Goal: Information Seeking & Learning: Learn about a topic

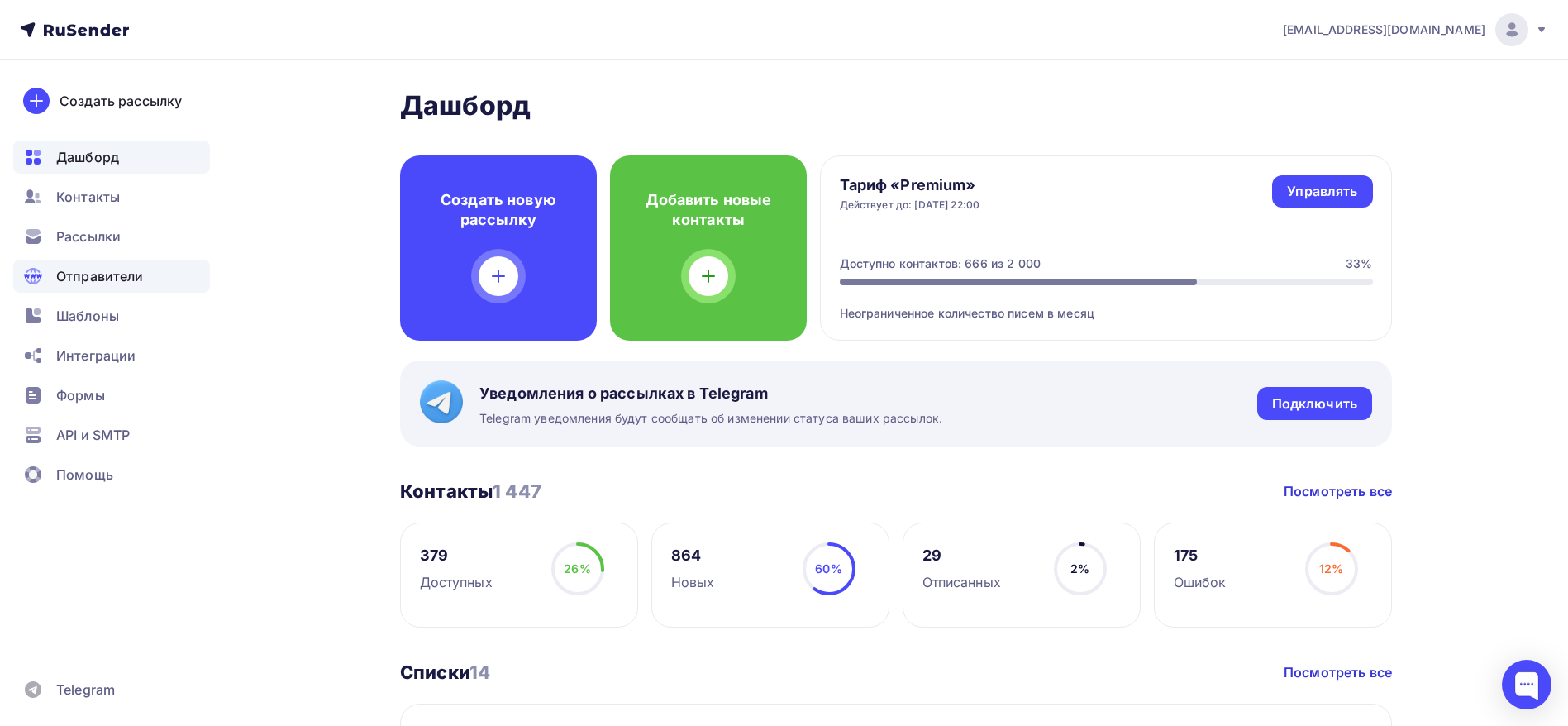
click at [96, 276] on span "Отправители" at bounding box center [99, 276] width 87 height 20
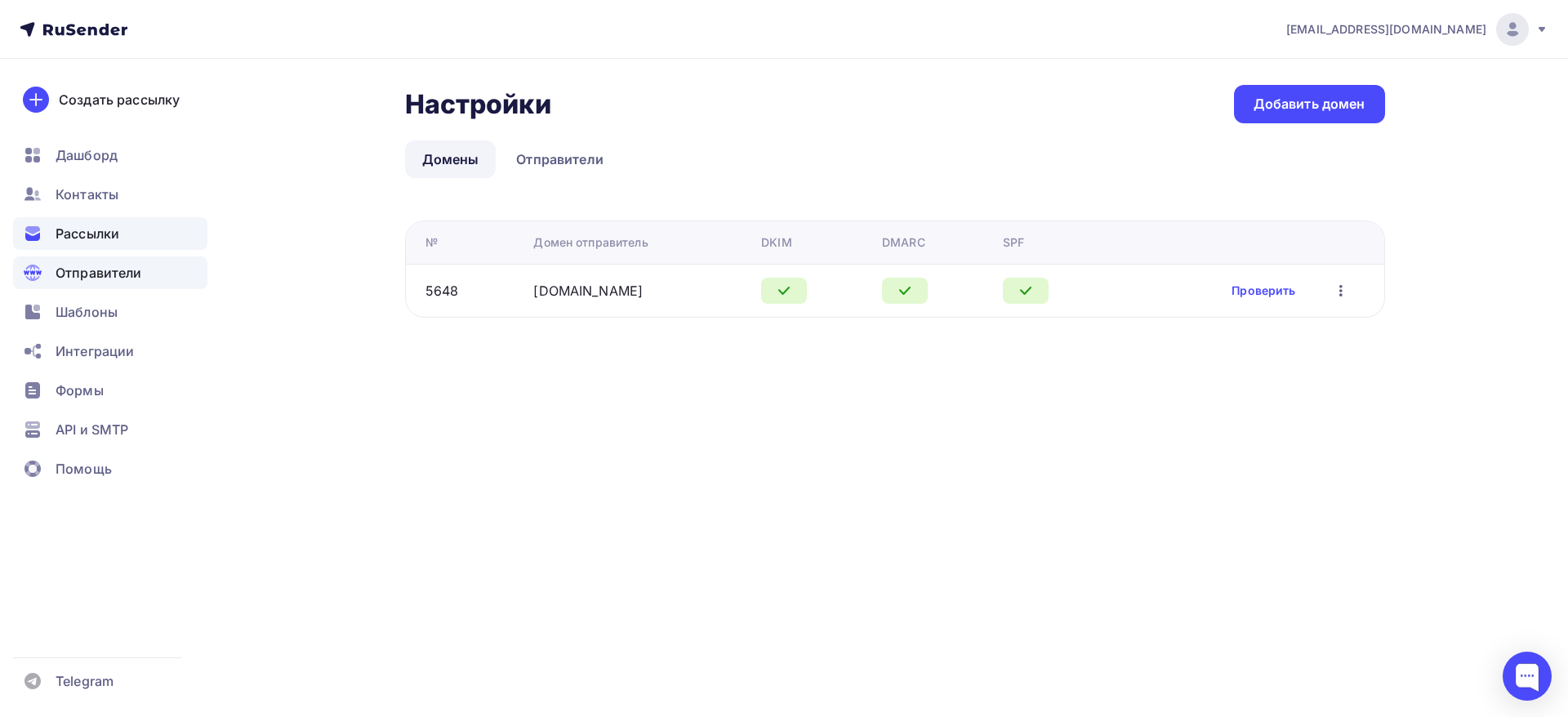
click at [85, 236] on span "Рассылки" at bounding box center [87, 234] width 64 height 20
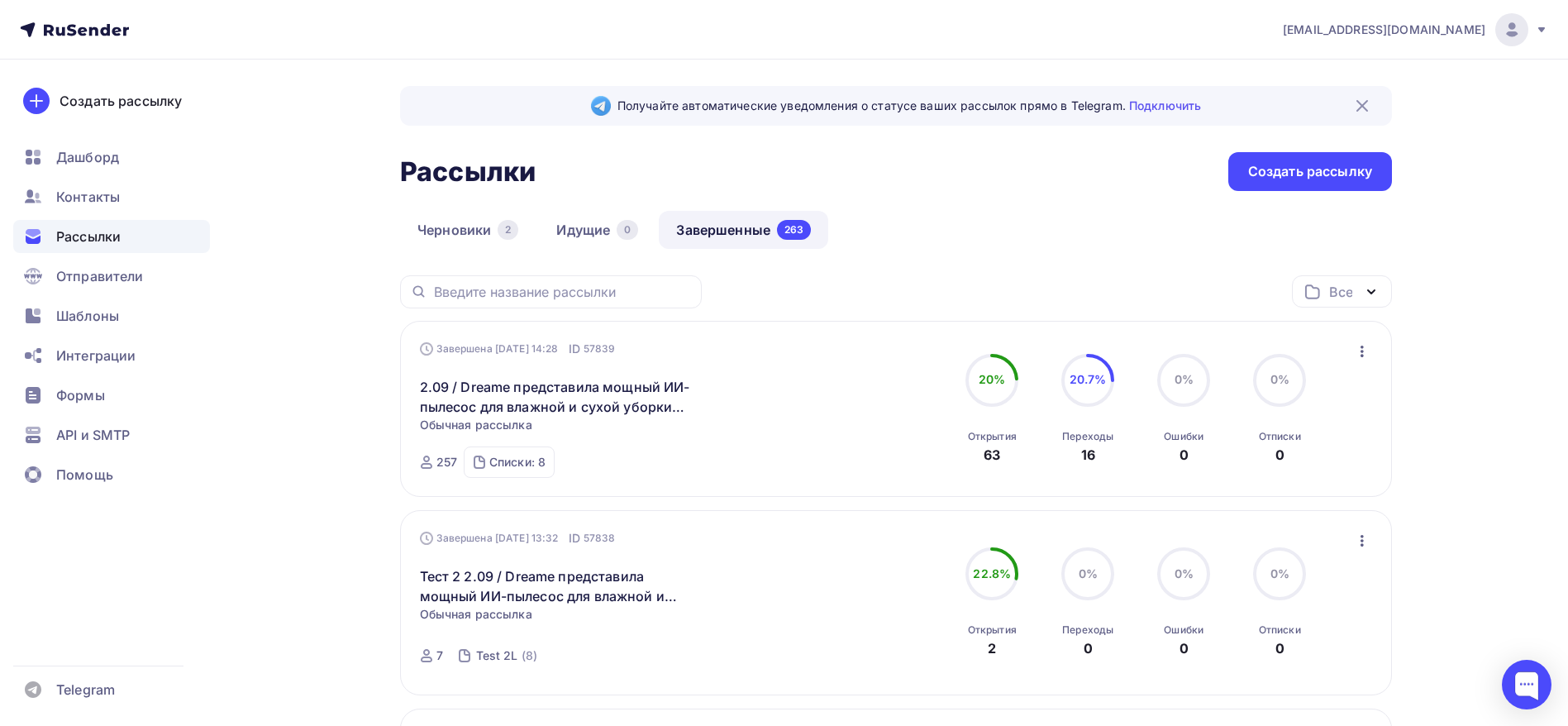
click at [1338, 298] on div "Все" at bounding box center [1341, 292] width 23 height 20
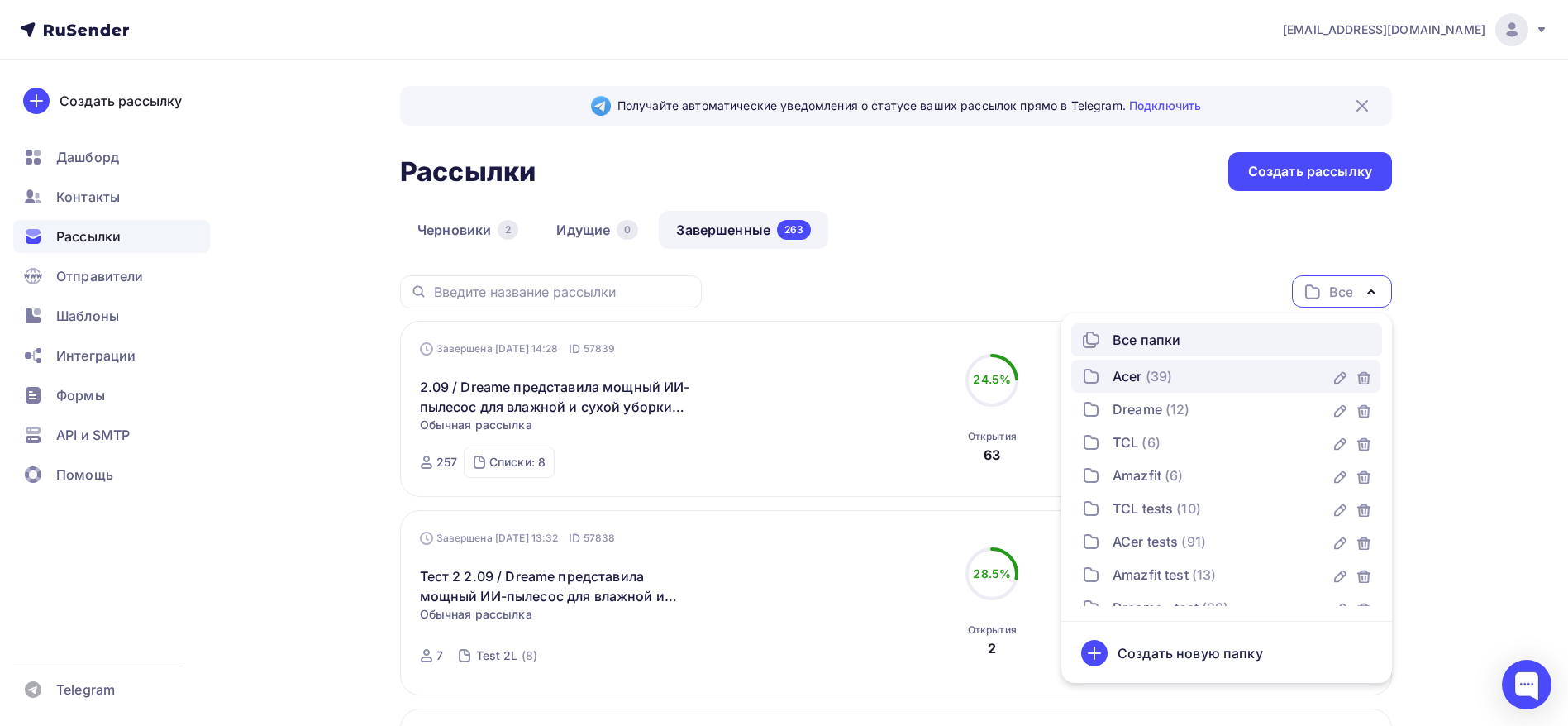
click at [1176, 372] on div "Acer (39)" at bounding box center [1226, 376] width 289 height 20
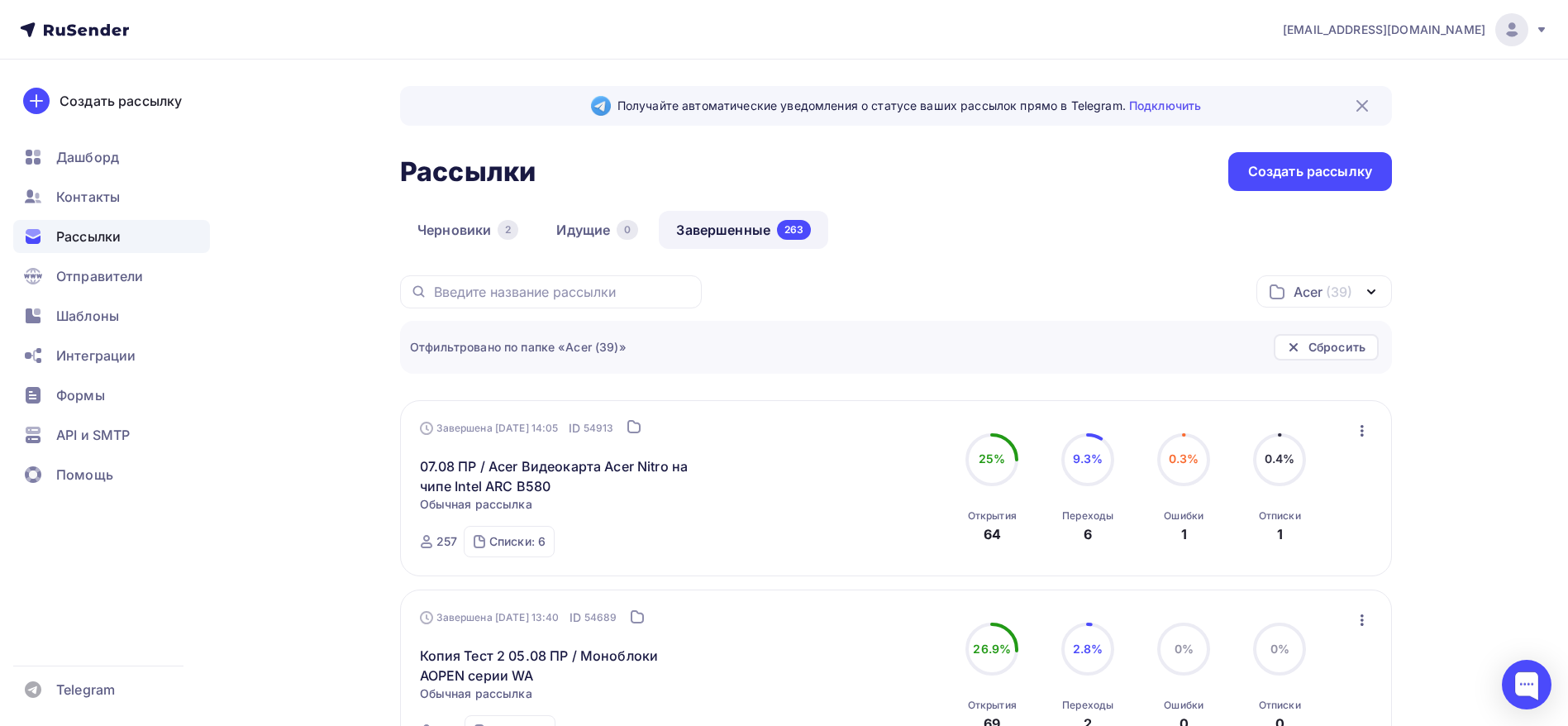
click at [1341, 282] on span "(39)" at bounding box center [1339, 292] width 27 height 20
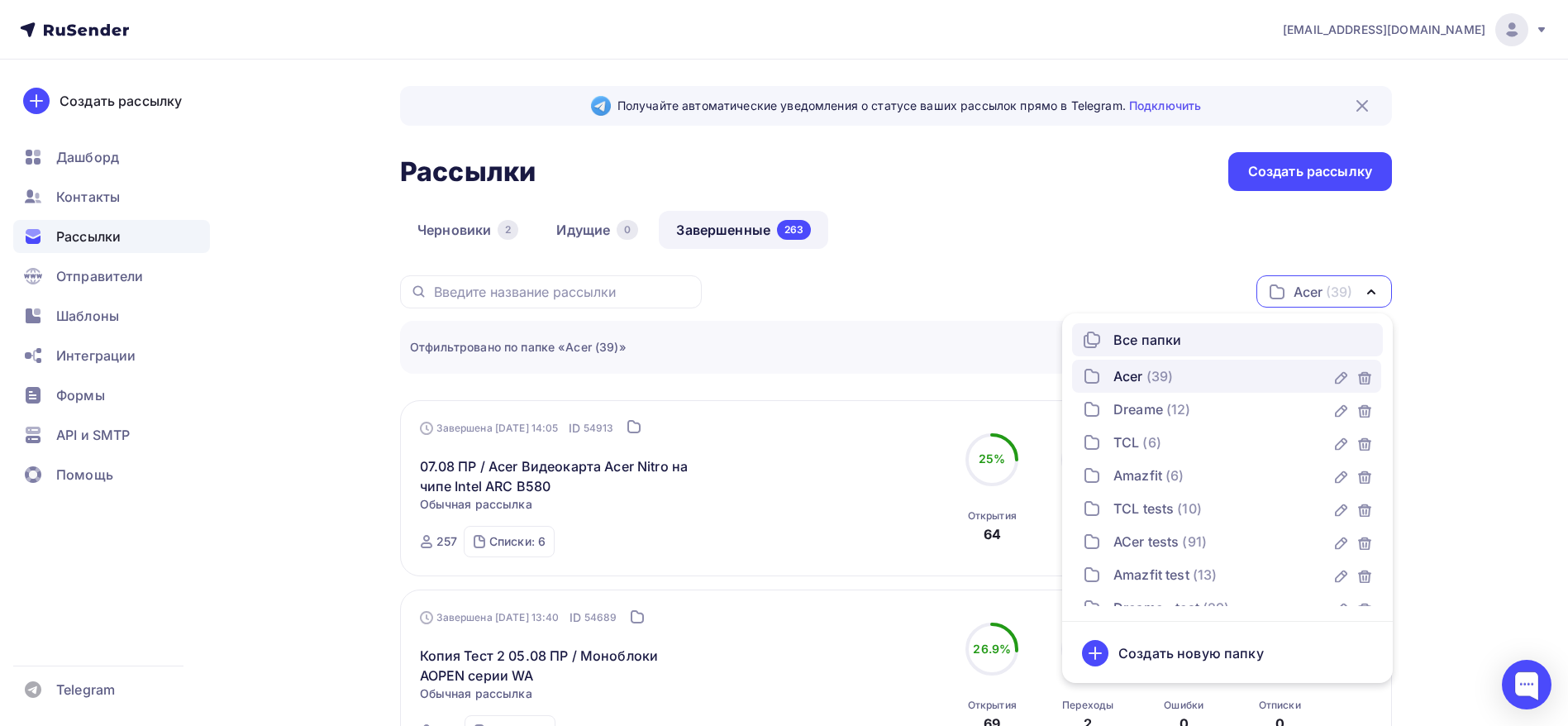
click at [1178, 337] on div "Все папки" at bounding box center [1147, 340] width 68 height 20
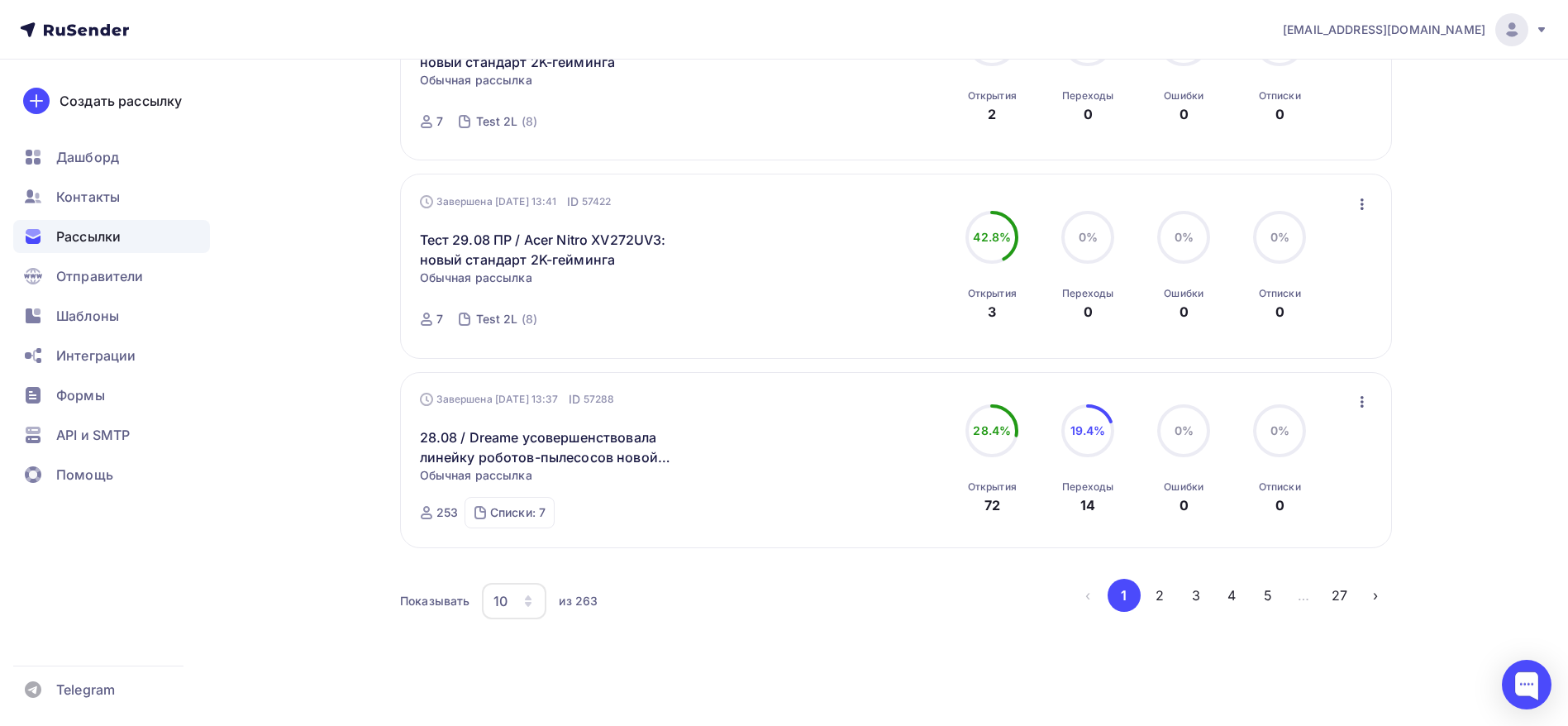
scroll to position [1726, 0]
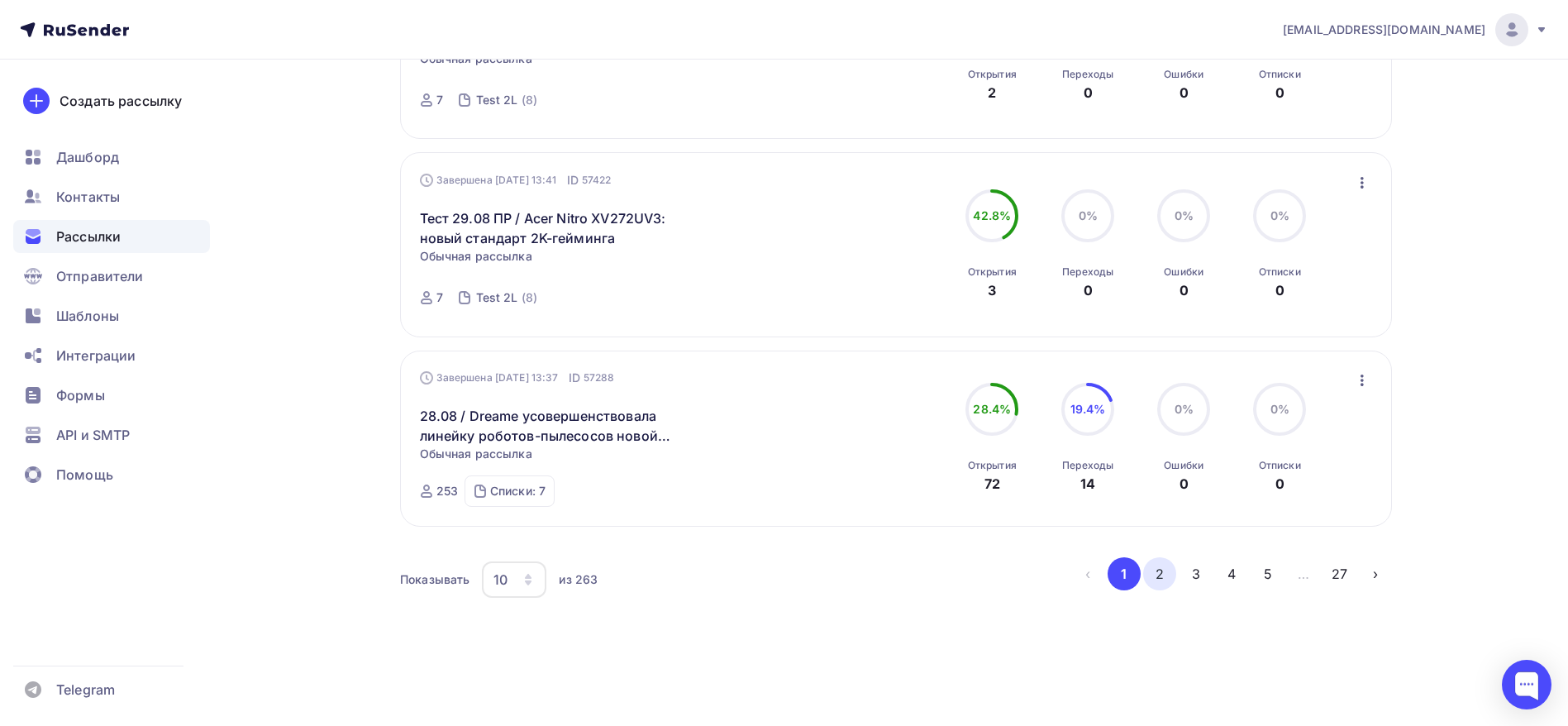
click at [1157, 575] on button "2" at bounding box center [1159, 574] width 33 height 33
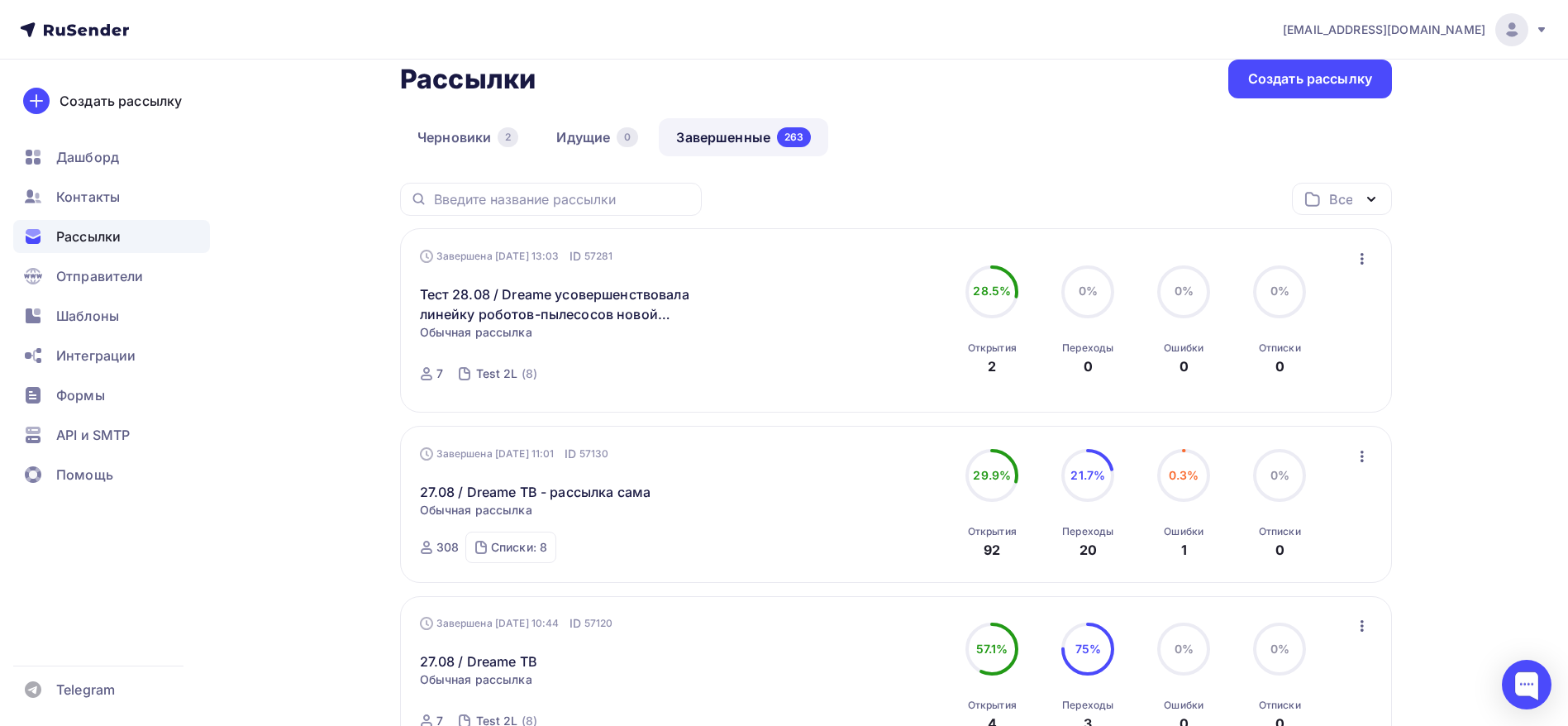
scroll to position [0, 0]
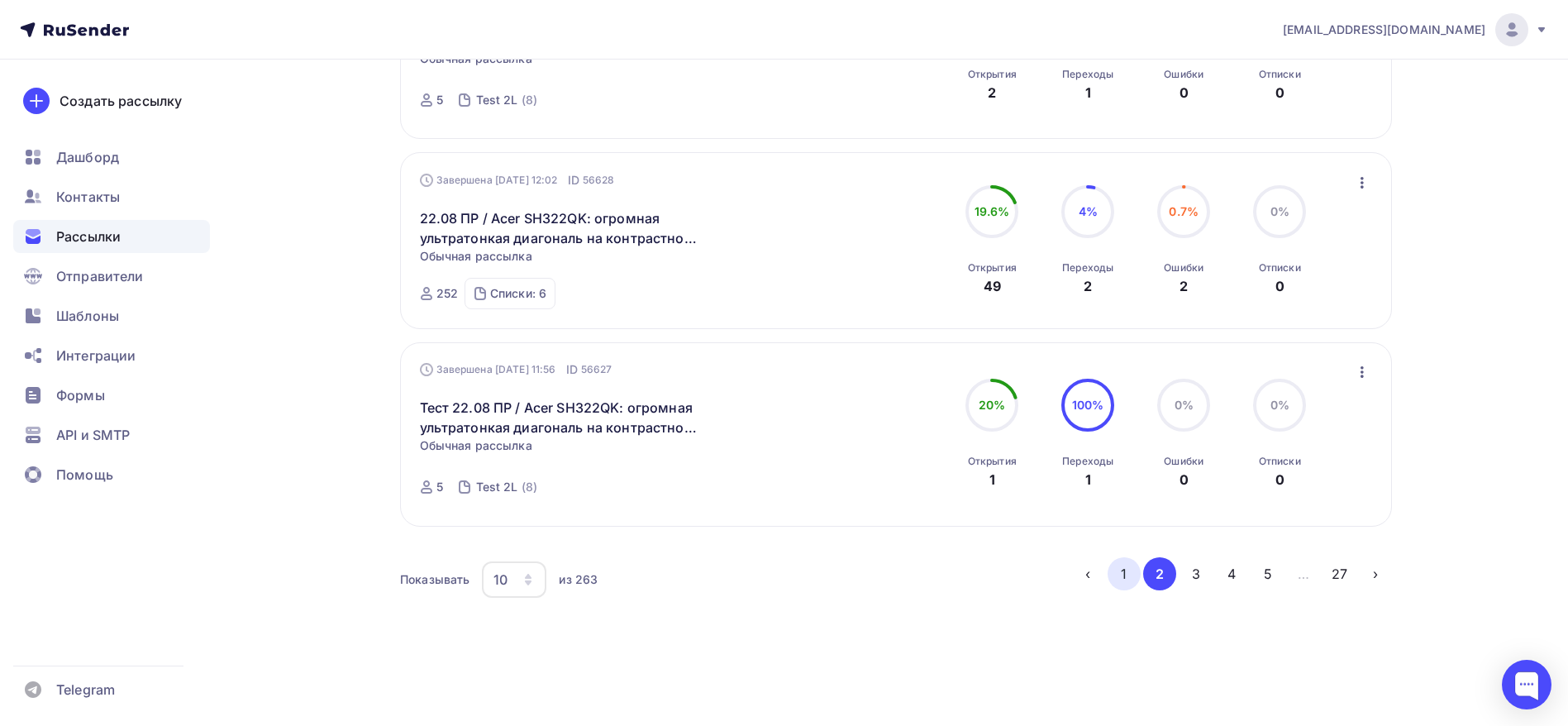
click at [1128, 577] on button "1" at bounding box center [1124, 574] width 33 height 33
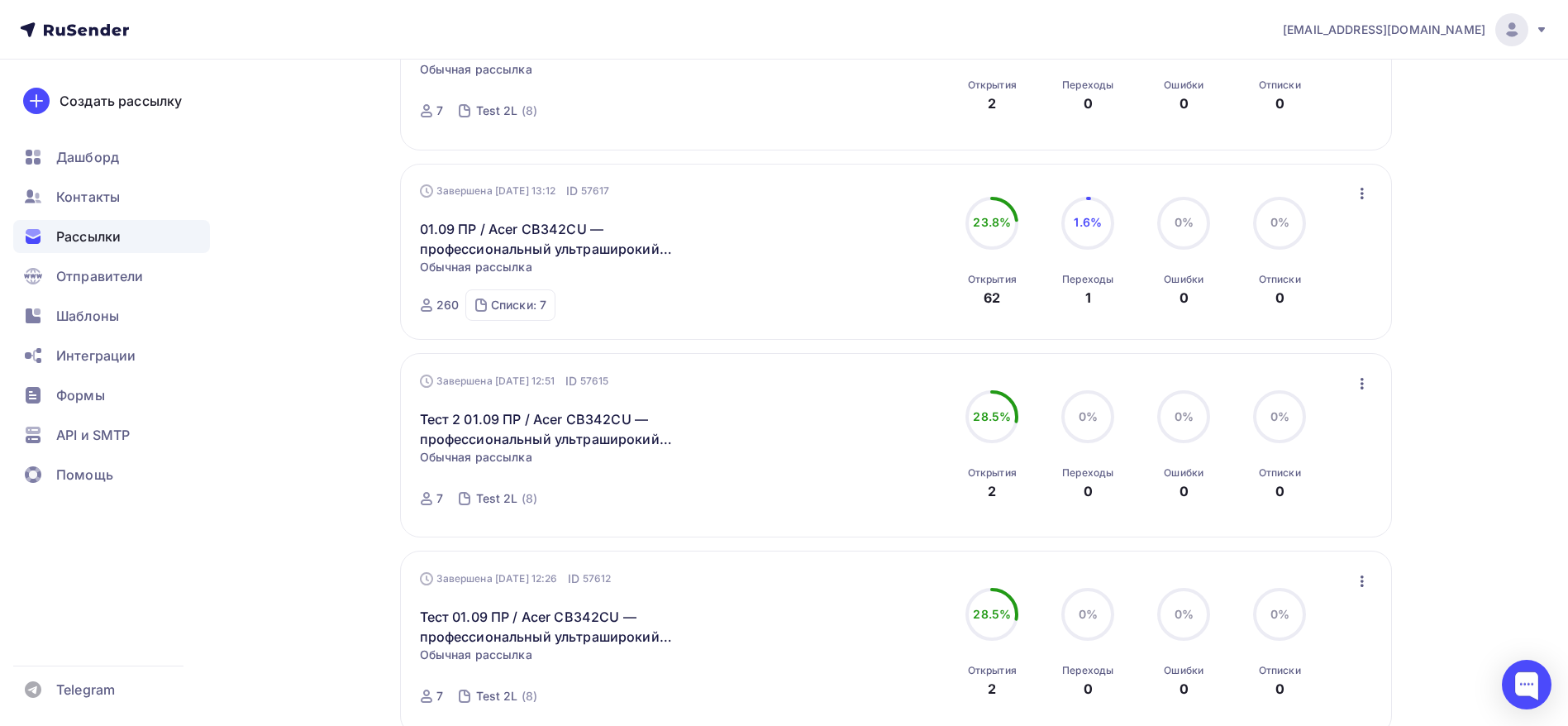
scroll to position [1363, 0]
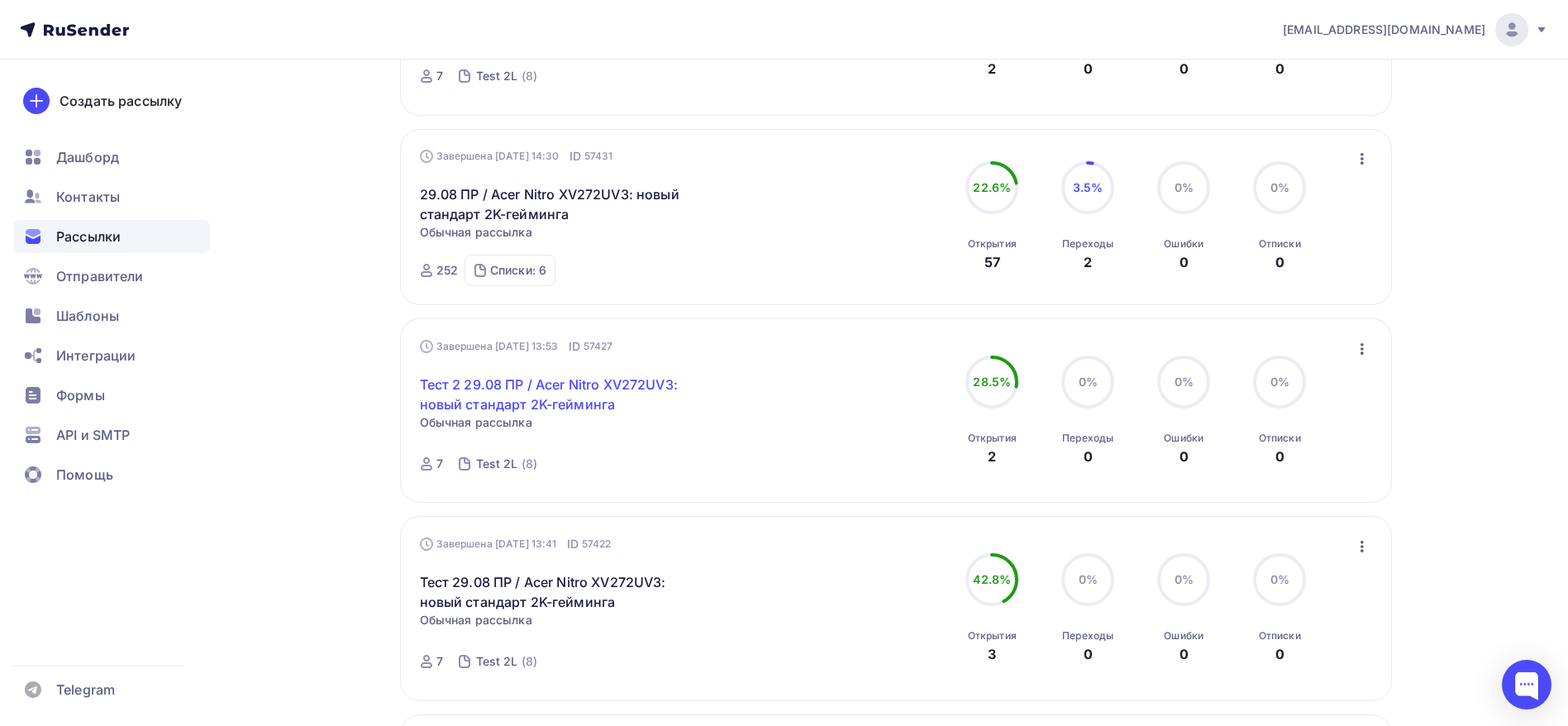
click at [548, 398] on link "Тест 2 29.08 ПР / Acer Nitro XV272UV3: новый стандарт 2K-гейминга" at bounding box center [561, 394] width 283 height 40
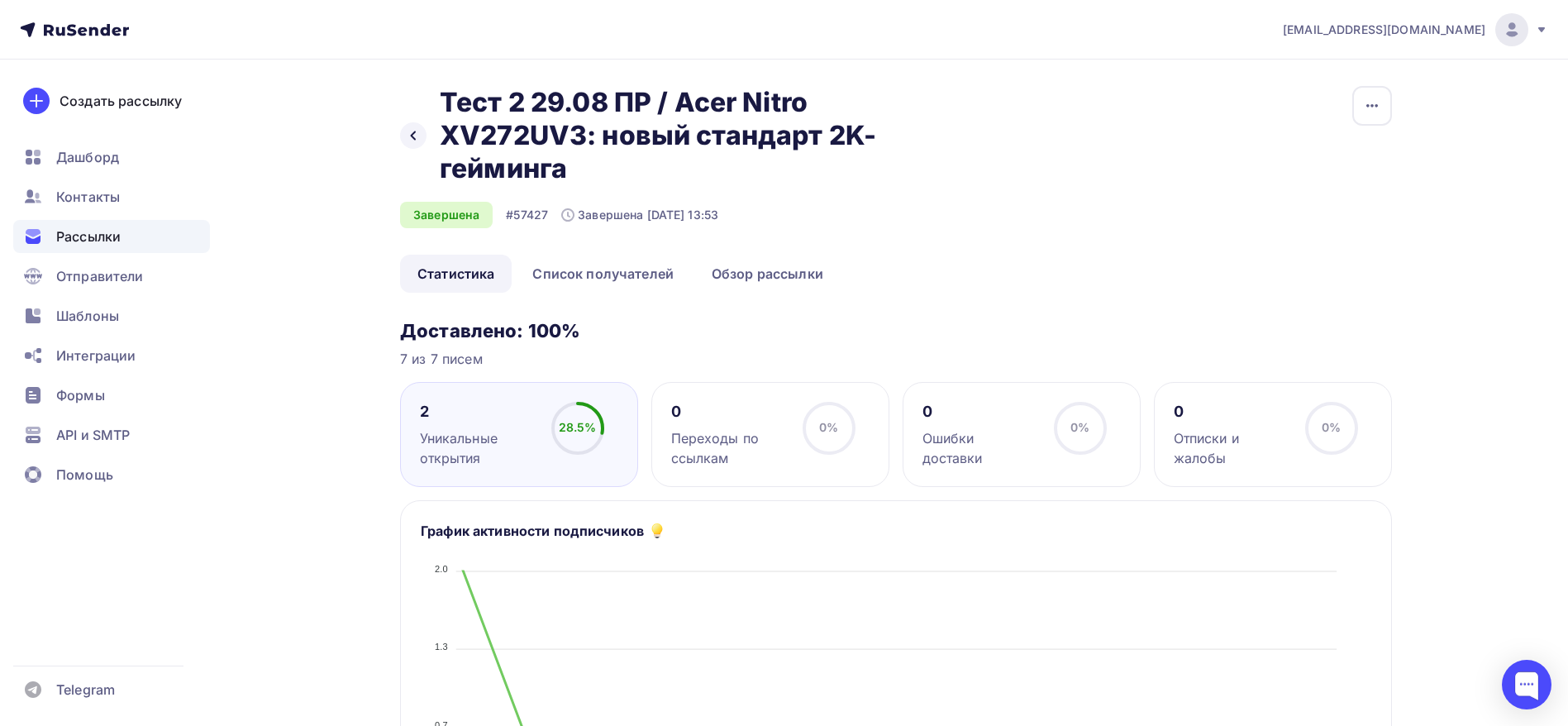
click at [614, 253] on div "Назад Тест 2 29.08 ПР / Acer Nitro XV272UV3: новый стандарт 2K-гейминга Тест 2 …" at bounding box center [896, 169] width 992 height 168
click at [758, 268] on link "Обзор рассылки" at bounding box center [767, 273] width 146 height 38
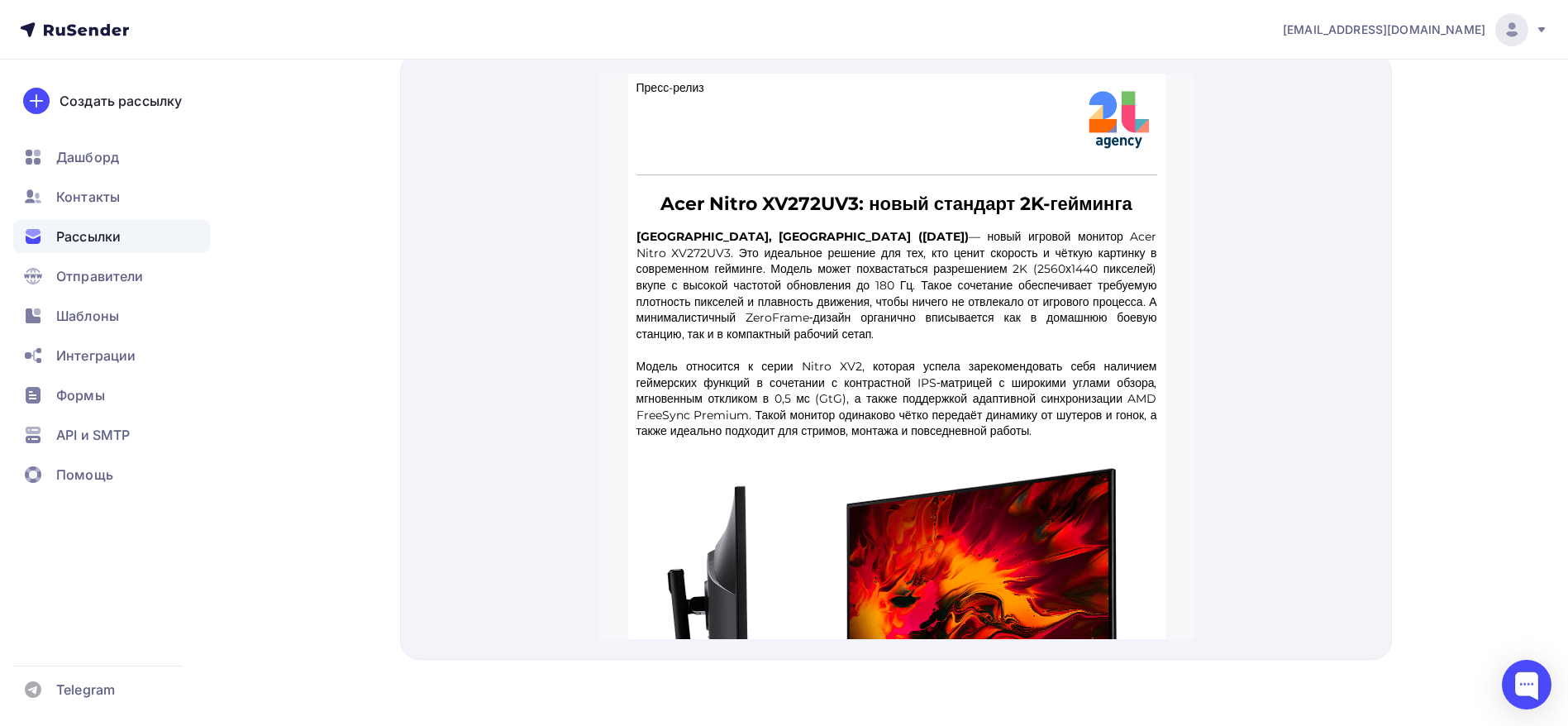
click at [747, 178] on strong "Acer Nitro XV272UV3: новый стандарт 2K-гейминга" at bounding box center [895, 184] width 472 height 22
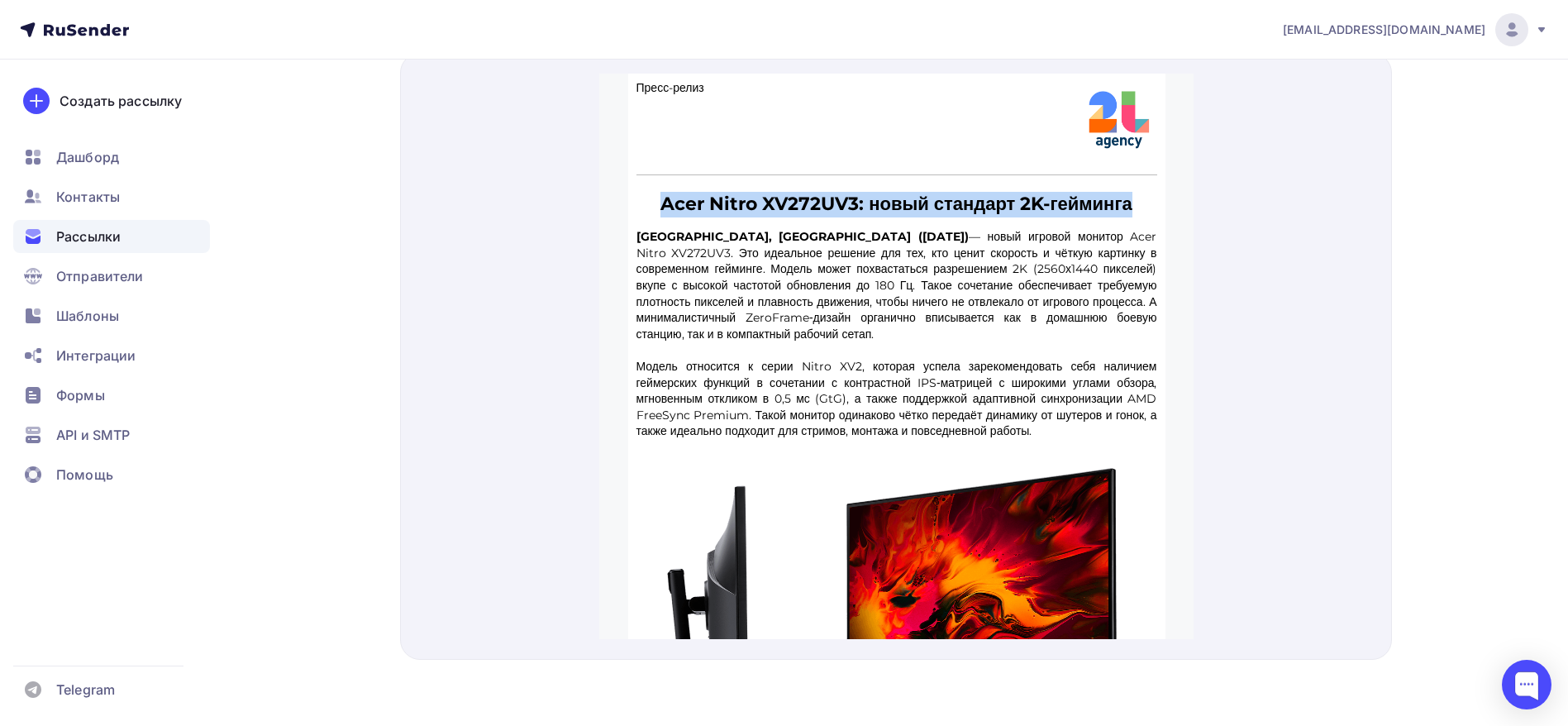
click at [747, 178] on strong "Acer Nitro XV272UV3: новый стандарт 2K-гейминга" at bounding box center [895, 184] width 472 height 22
copy table "Acer Nitro XV272UV3: новый стандарт 2K-гейминга"
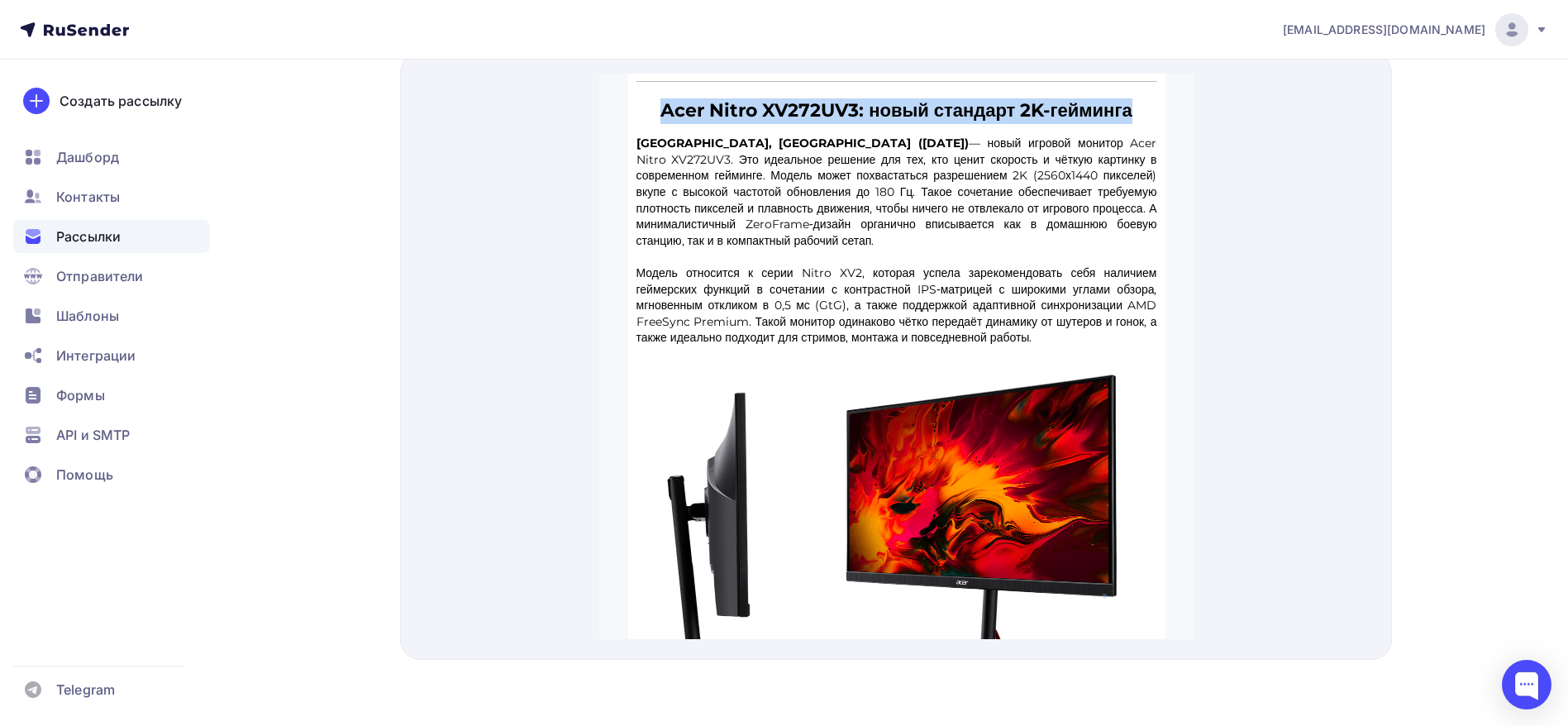
scroll to position [723, 0]
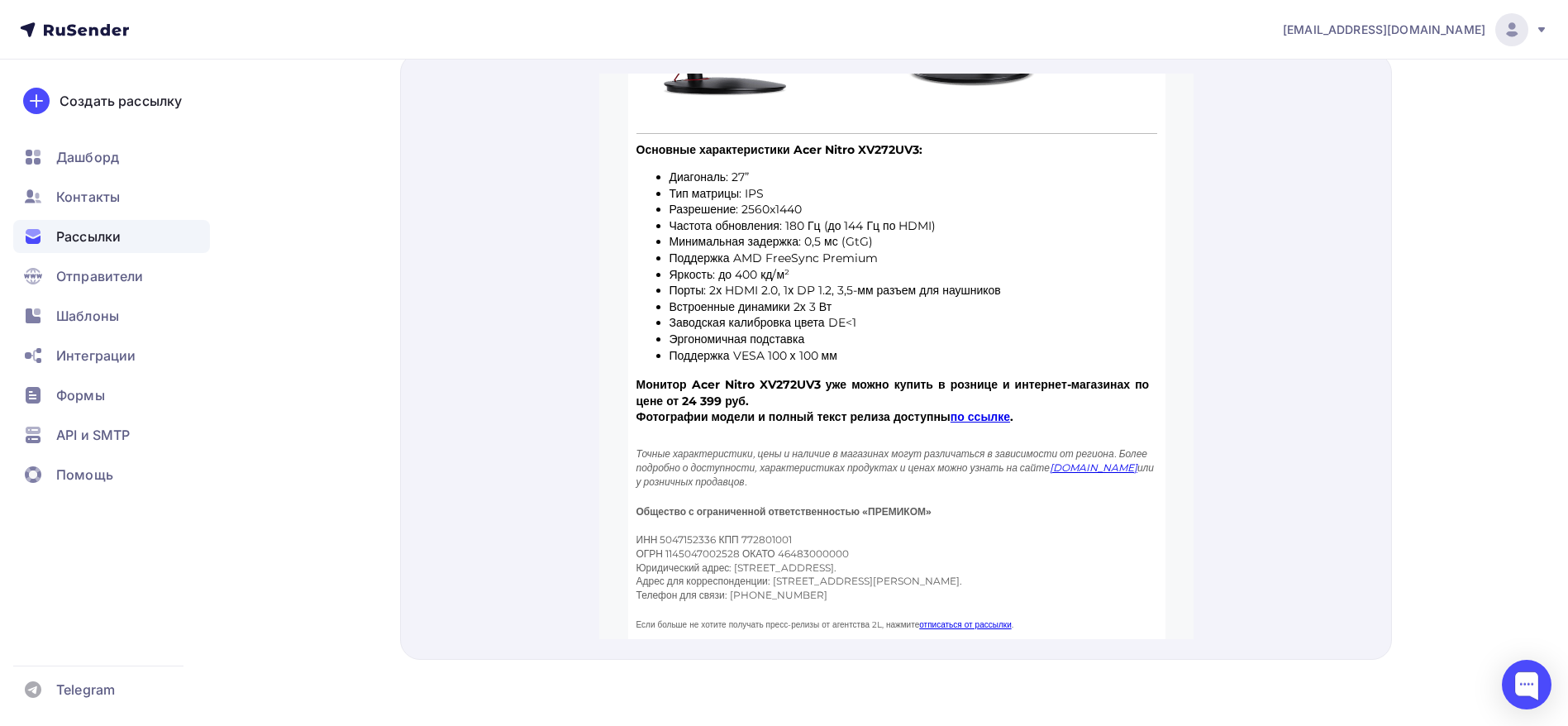
click at [987, 389] on link "по ссылке" at bounding box center [979, 397] width 60 height 15
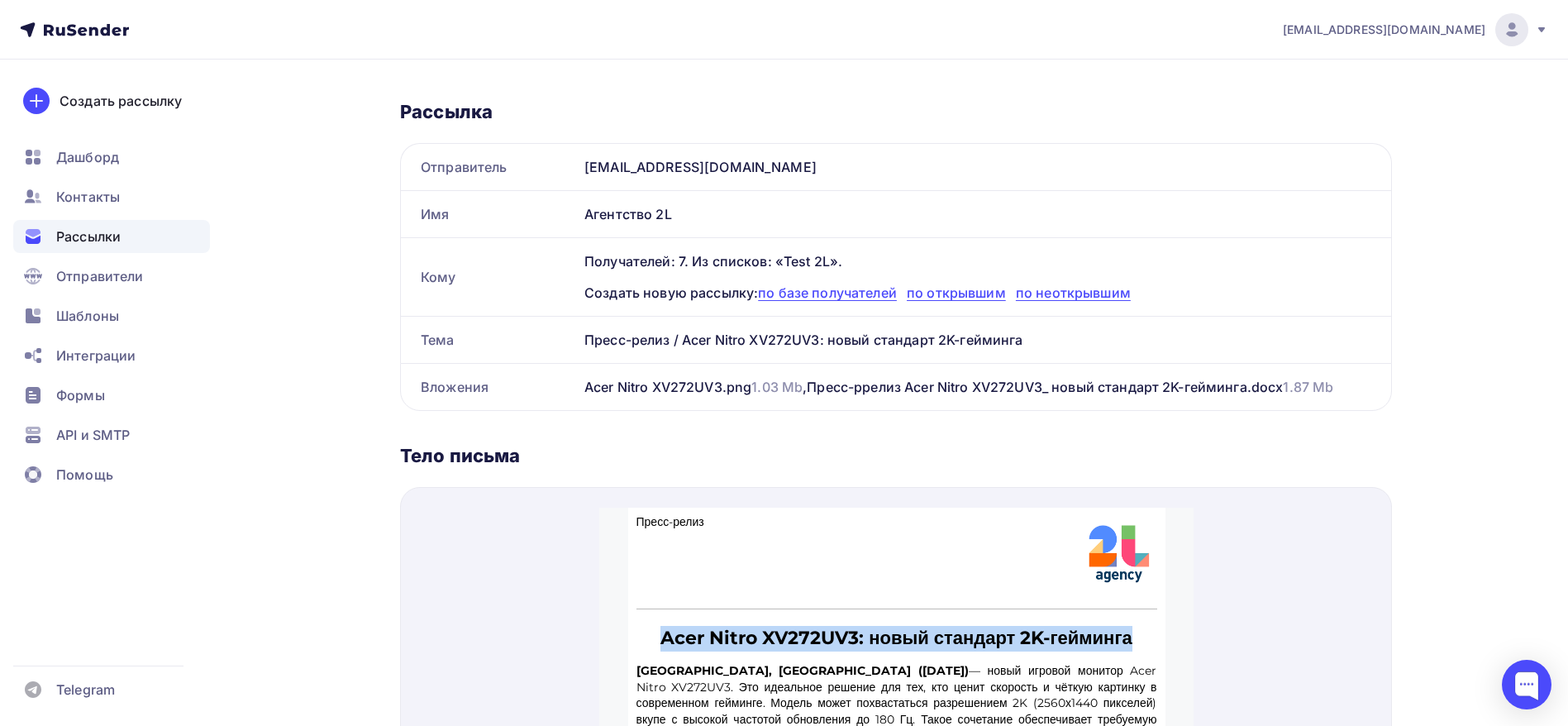
scroll to position [0, 0]
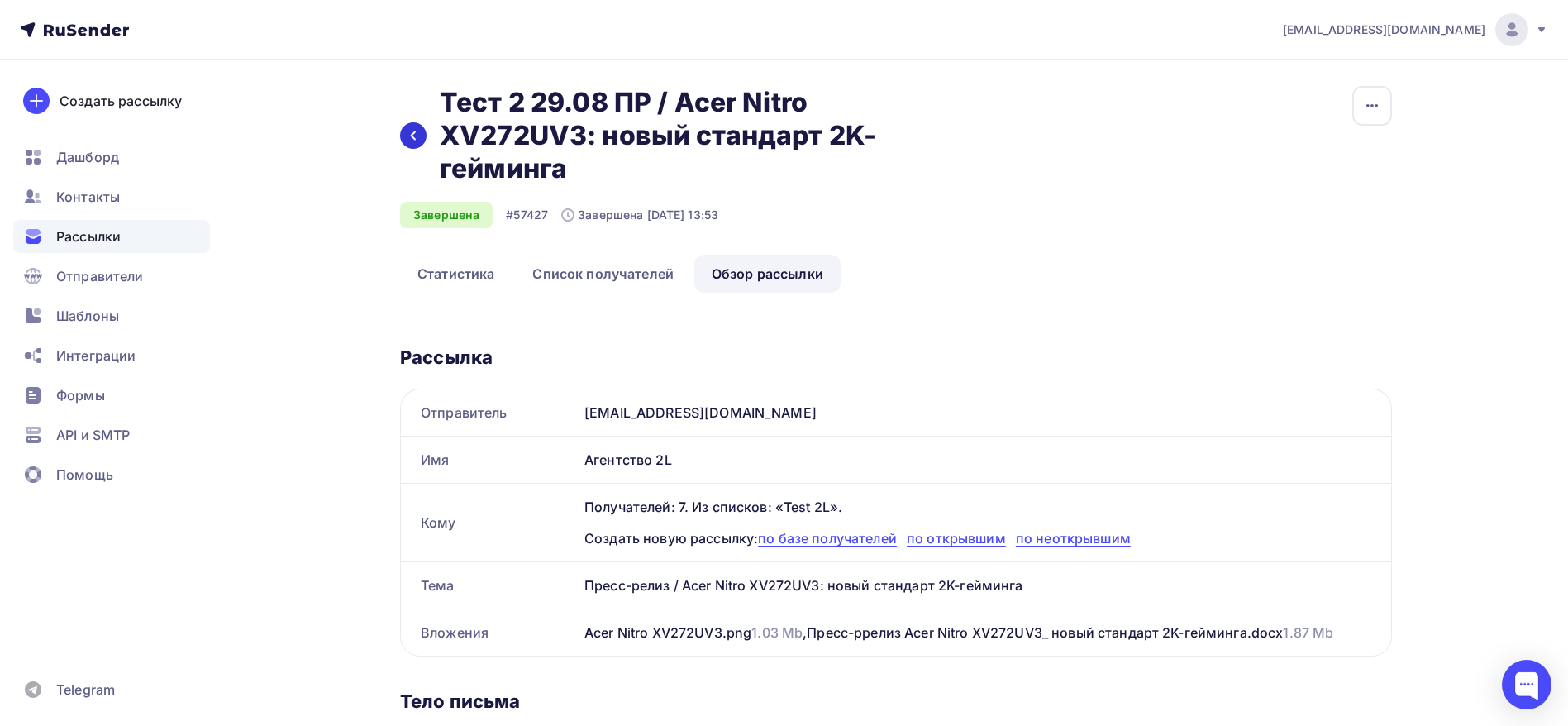
click at [403, 143] on div at bounding box center [413, 135] width 27 height 27
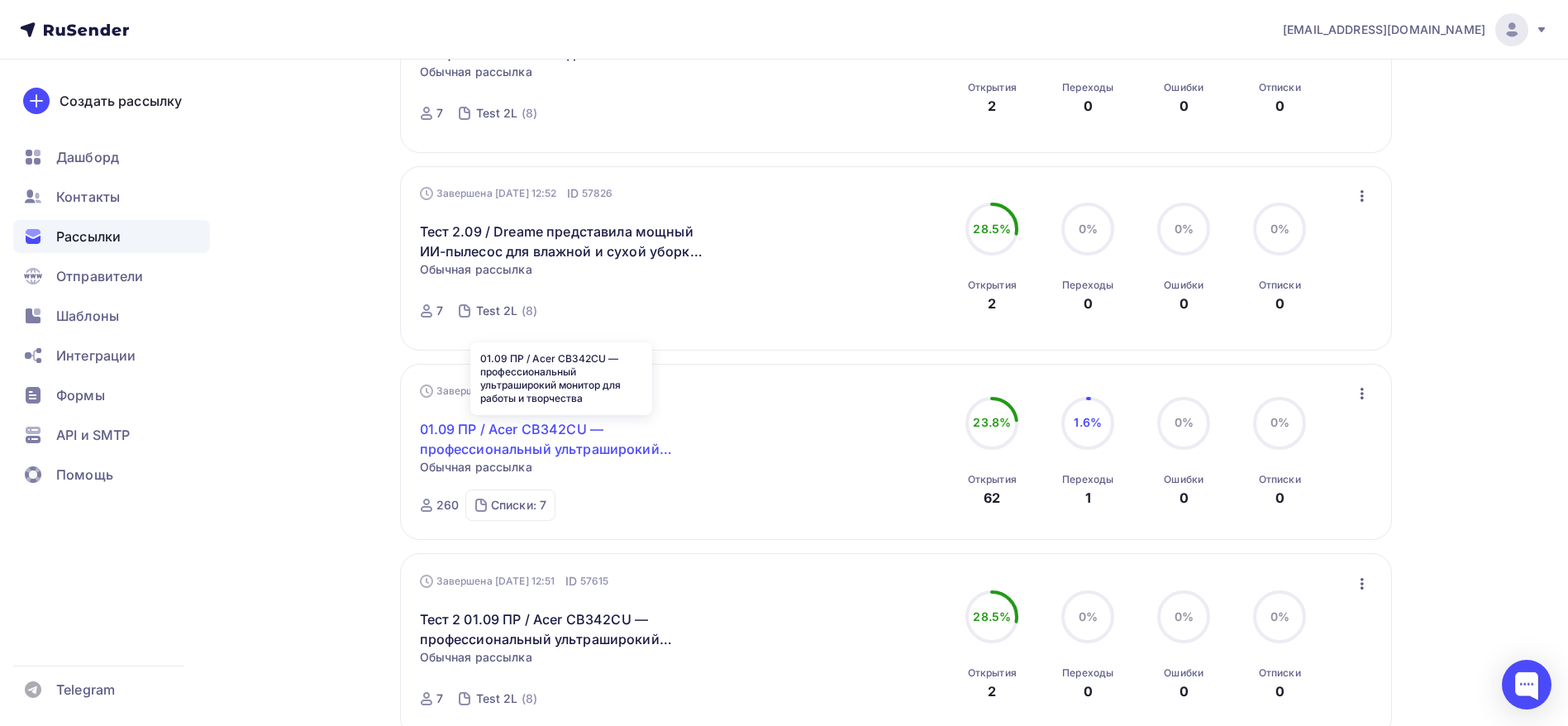
scroll to position [486, 0]
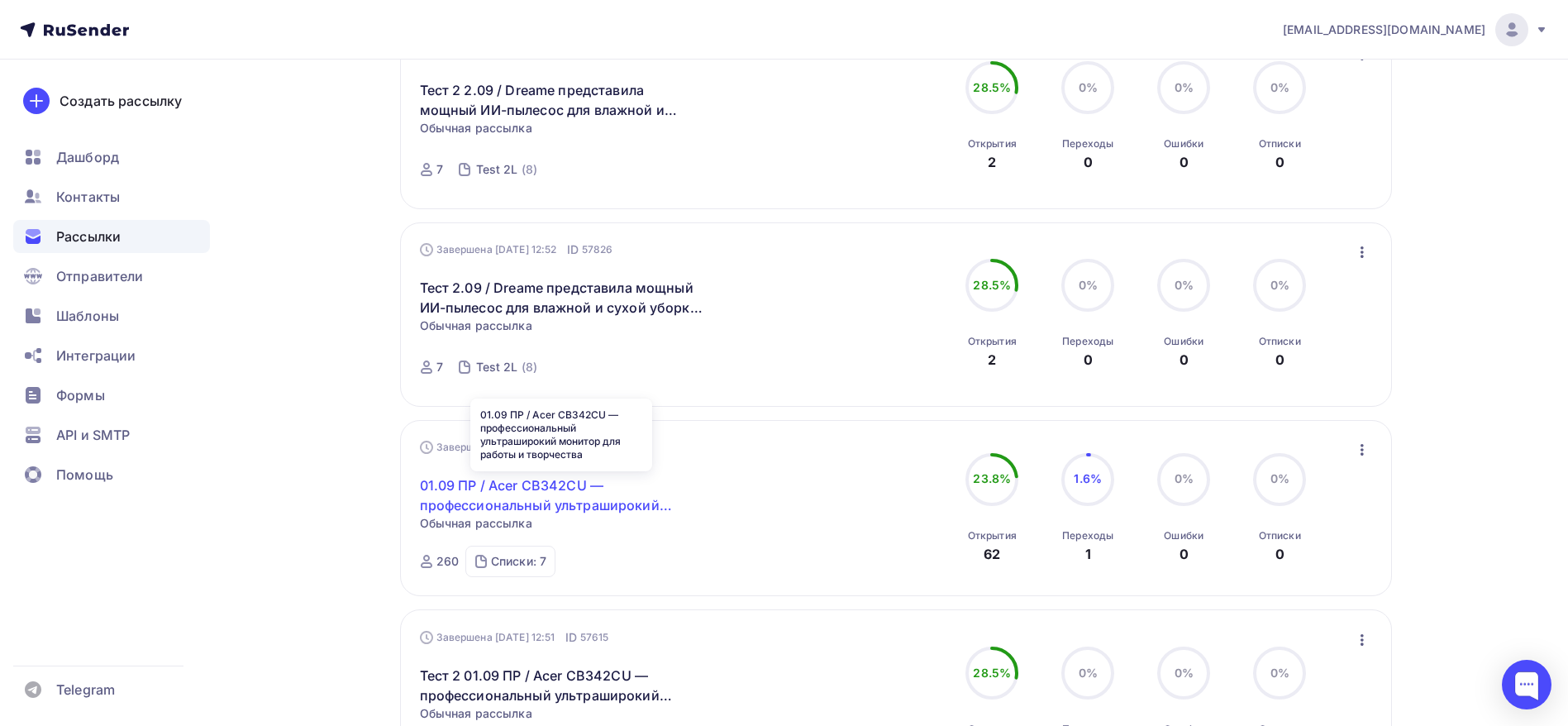
click at [467, 501] on link "01.09 ПР / Acer CB342CU — профессиональный ультраширокий монитор для работы и т…" at bounding box center [561, 495] width 283 height 40
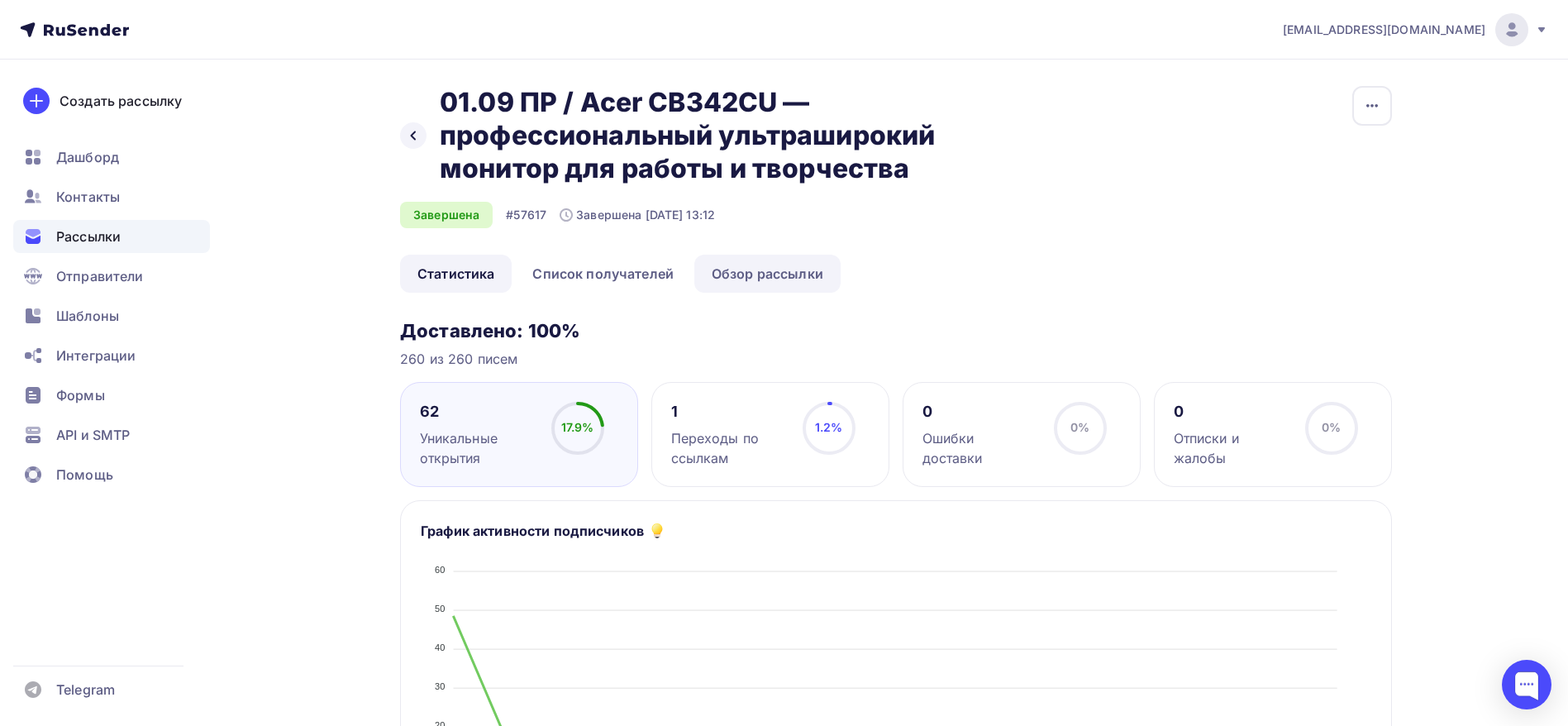
click at [773, 274] on link "Обзор рассылки" at bounding box center [767, 273] width 146 height 38
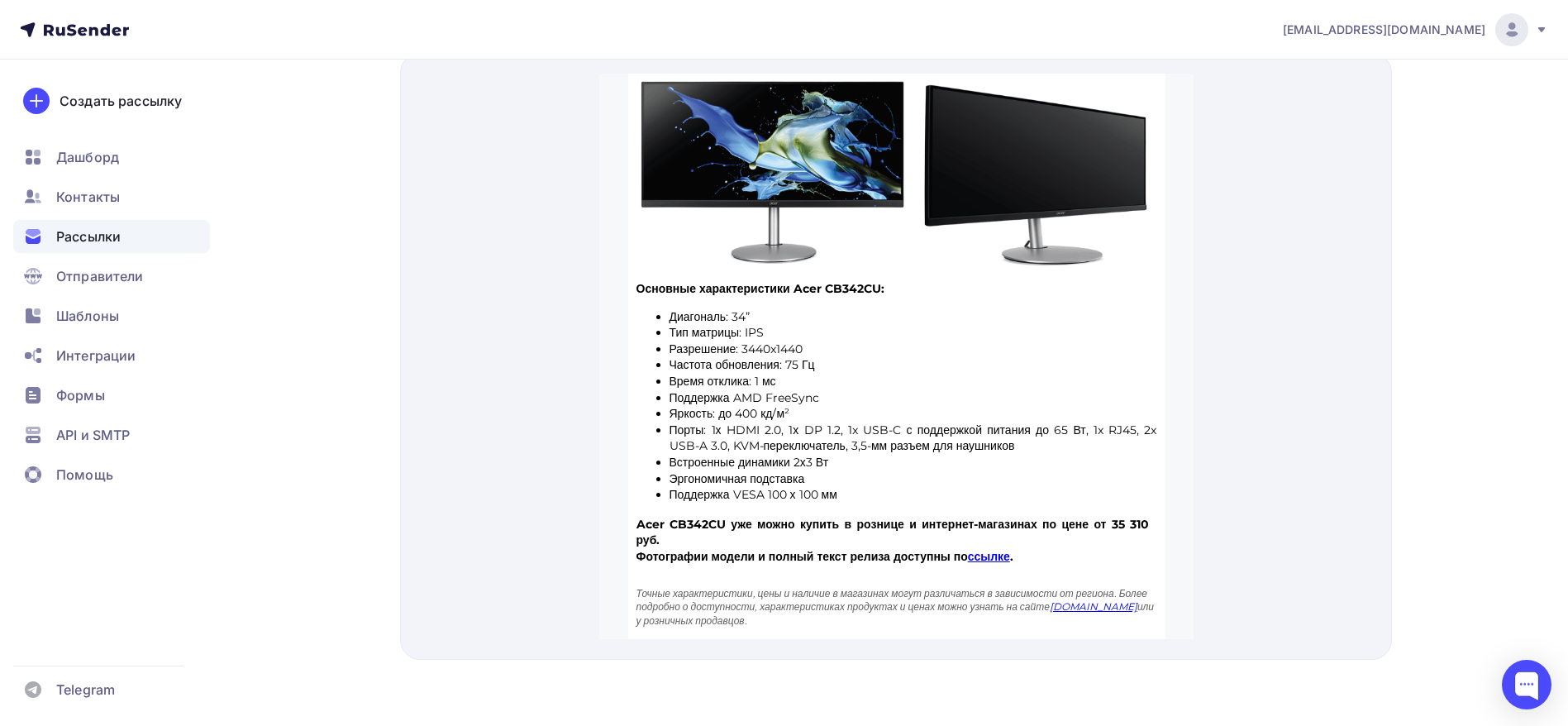
scroll to position [570, 0]
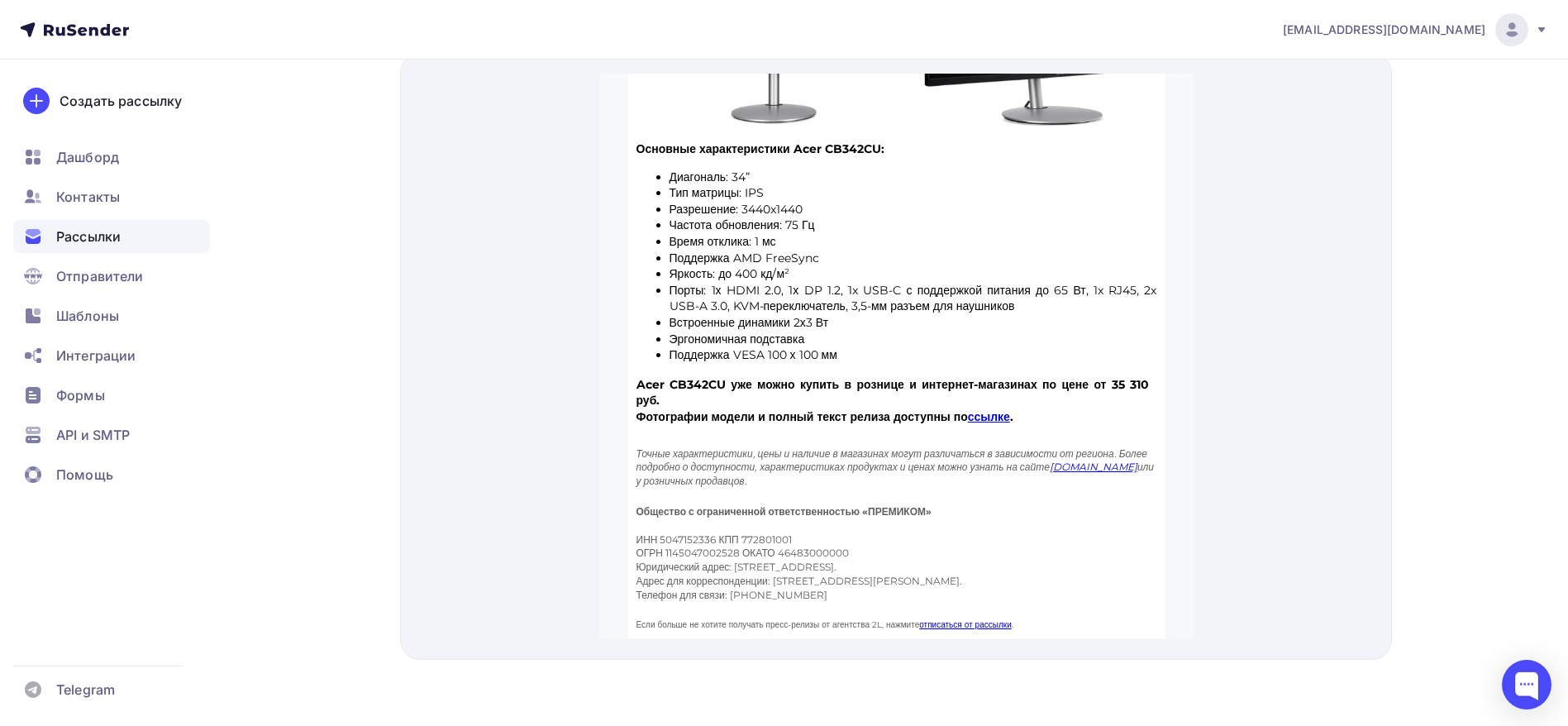
click at [1007, 389] on link "ссылке" at bounding box center [988, 397] width 42 height 15
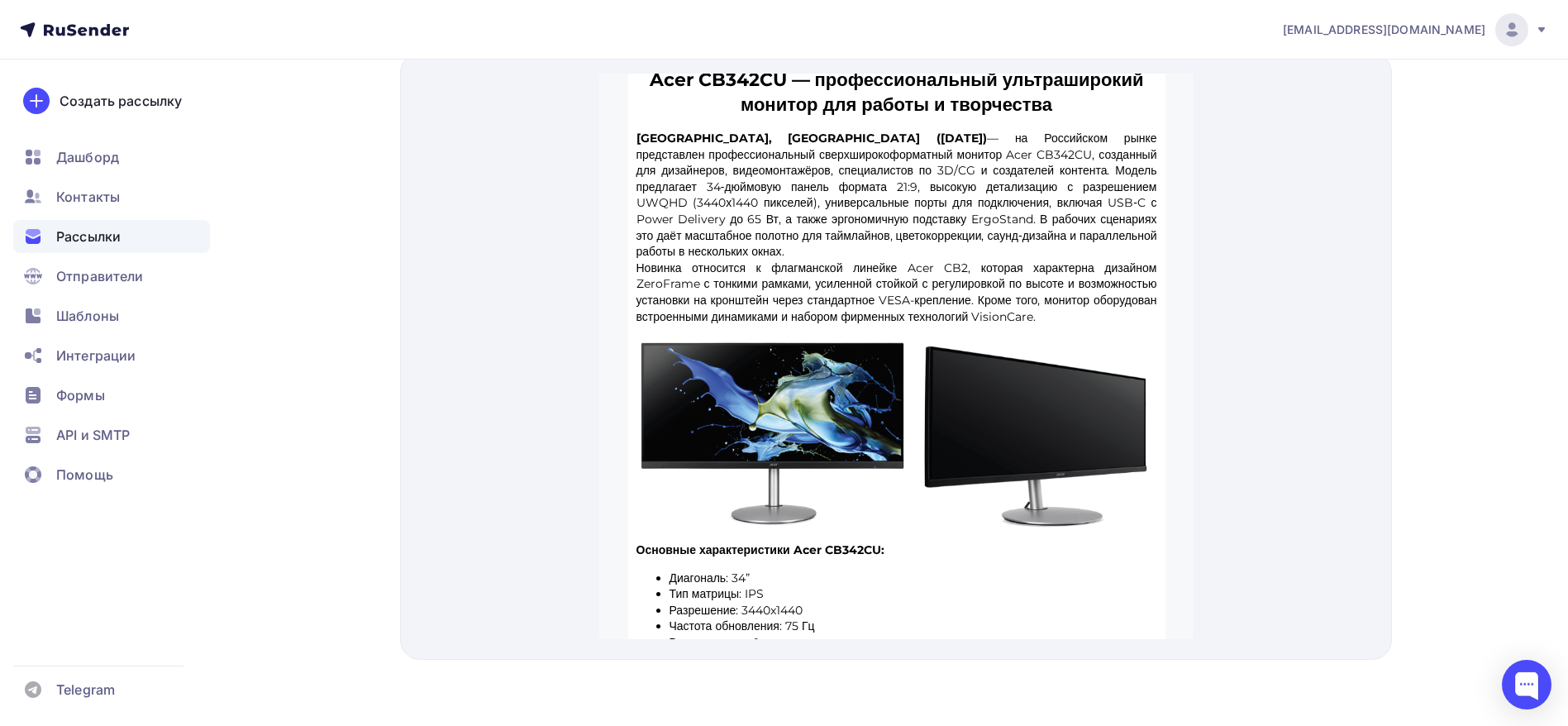
scroll to position [0, 0]
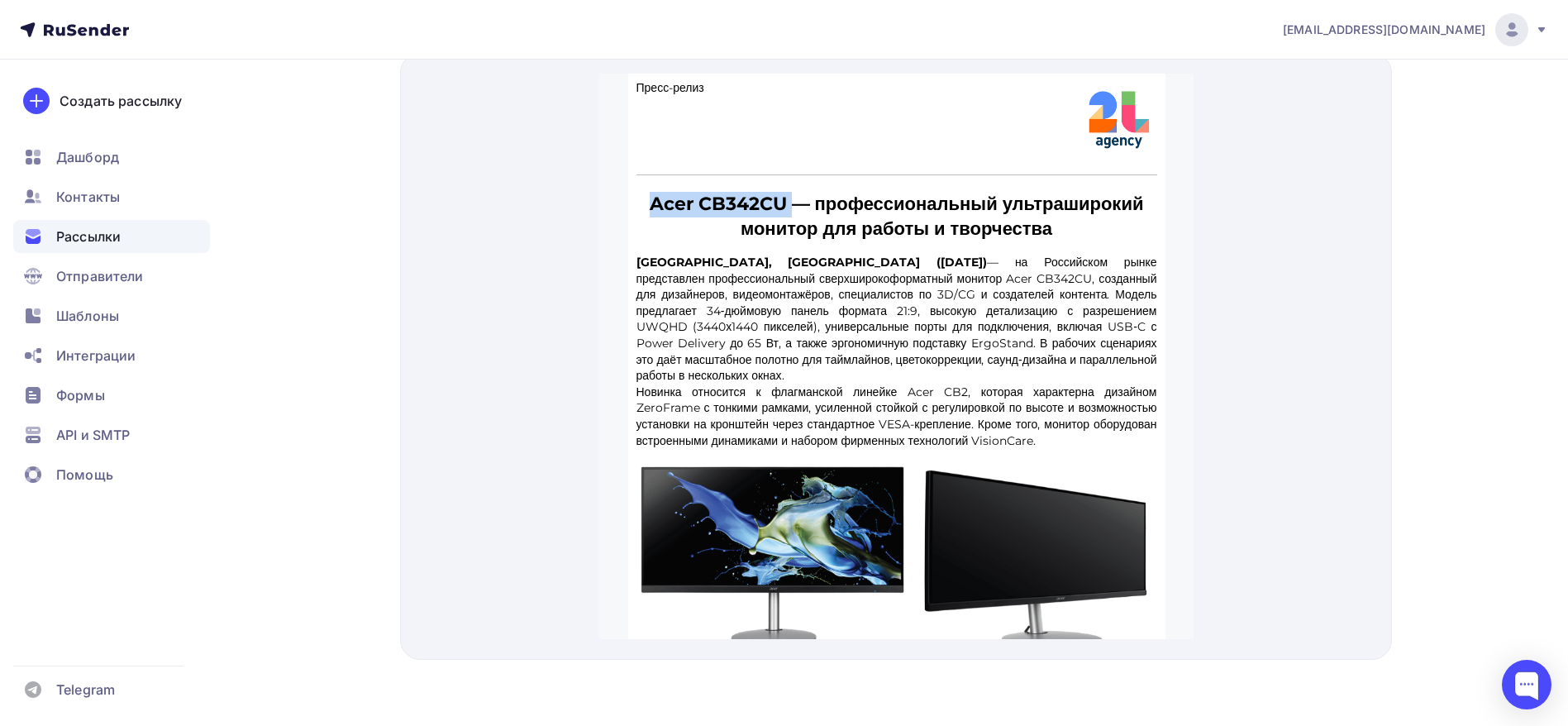
drag, startPoint x: 847, startPoint y: 173, endPoint x: 686, endPoint y: 174, distance: 161.0
click at [686, 174] on p "Acer CB342CU — профессиональный ультраширокий монитор для работы и творчества" at bounding box center [896, 198] width 521 height 52
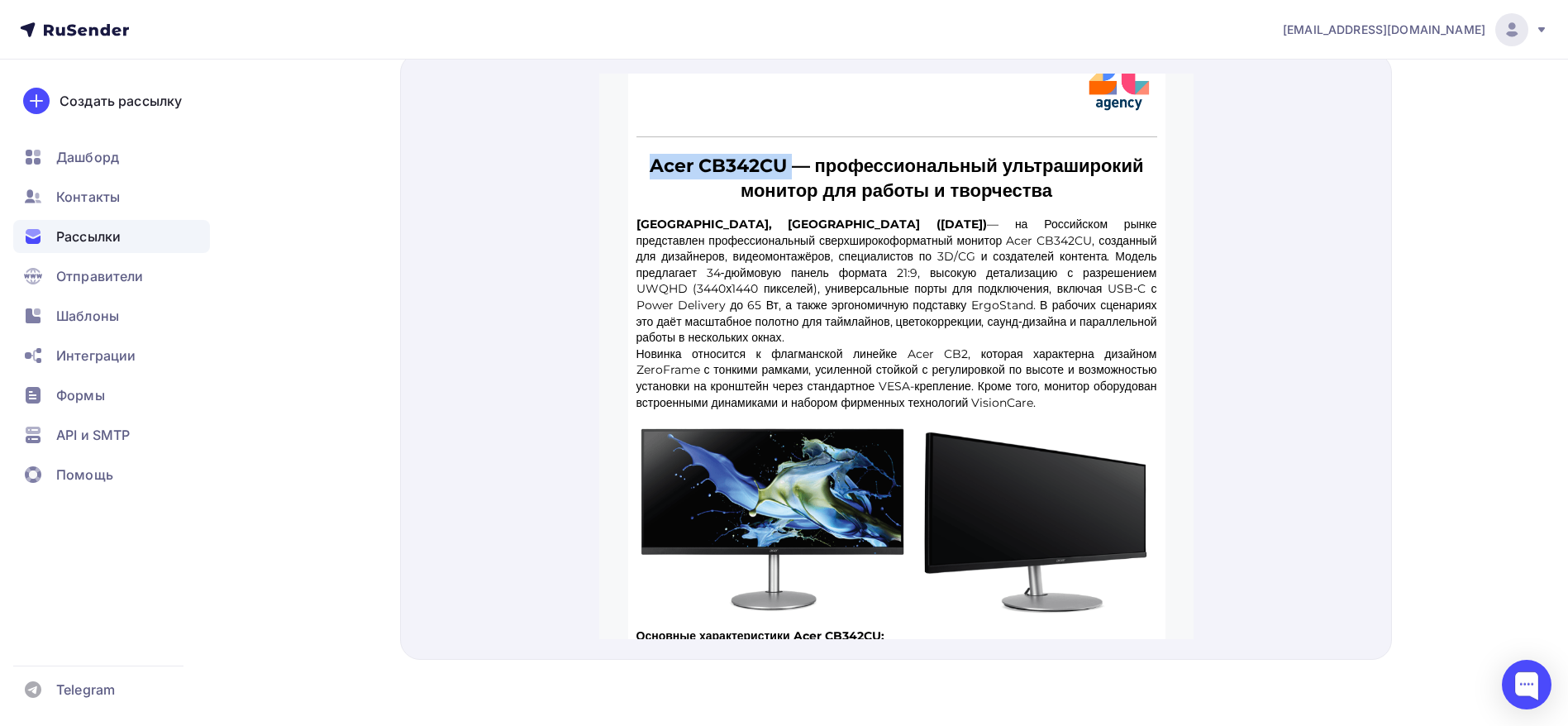
scroll to position [570, 0]
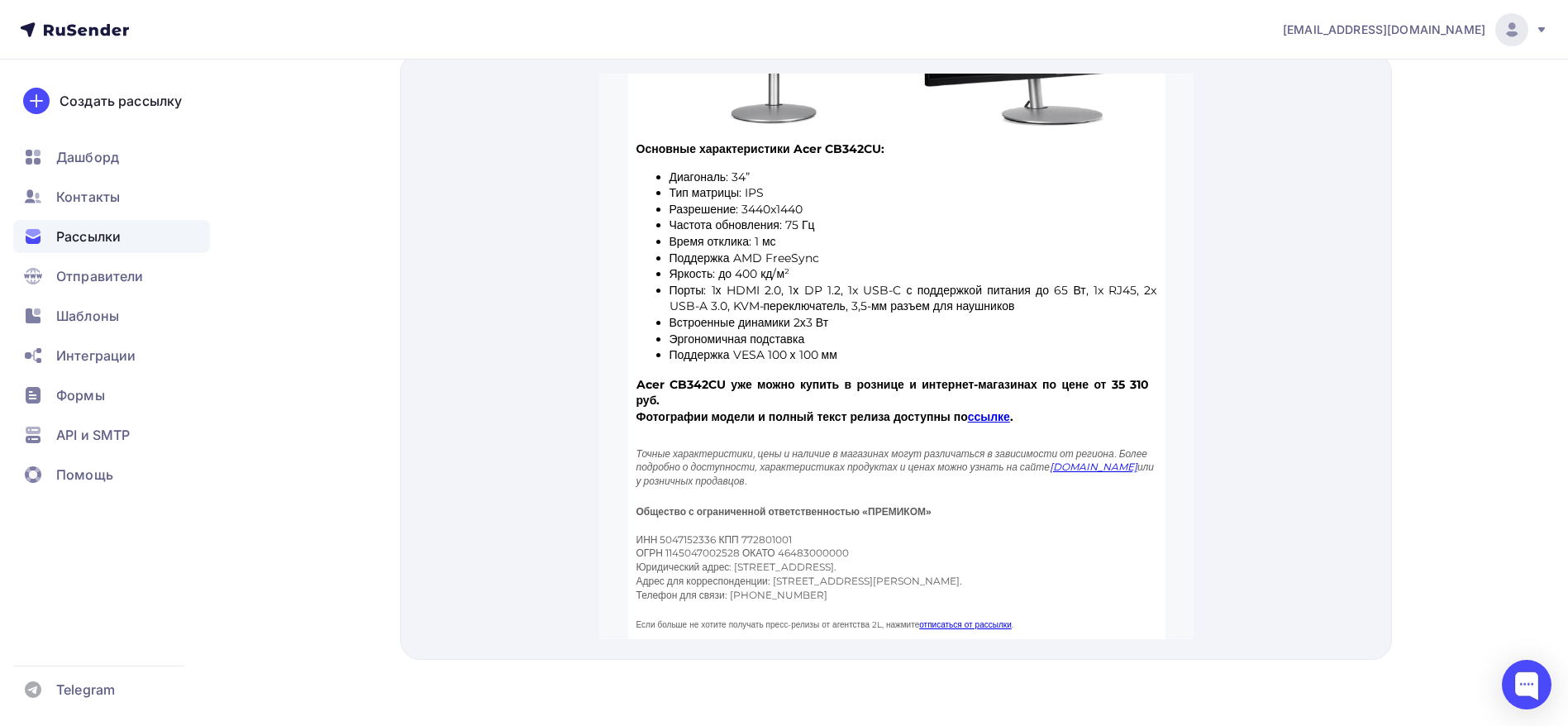
click at [1009, 389] on link "ссылке" at bounding box center [988, 397] width 42 height 15
